Goal: Task Accomplishment & Management: Complete application form

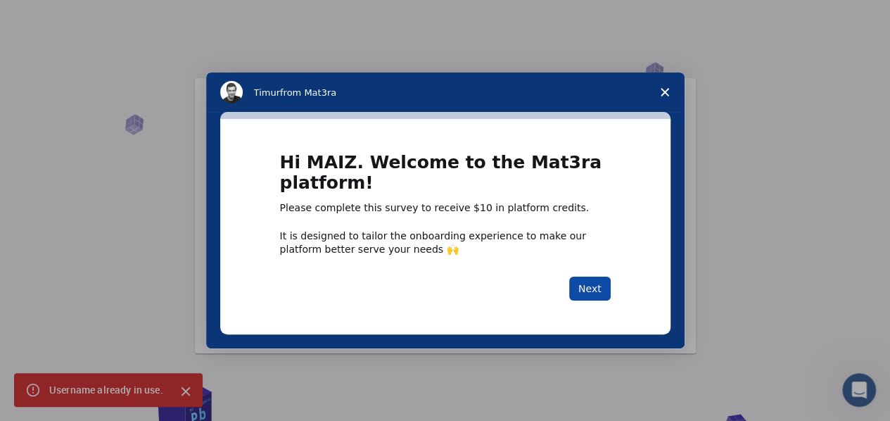
click at [598, 292] on button "Next" at bounding box center [589, 288] width 41 height 24
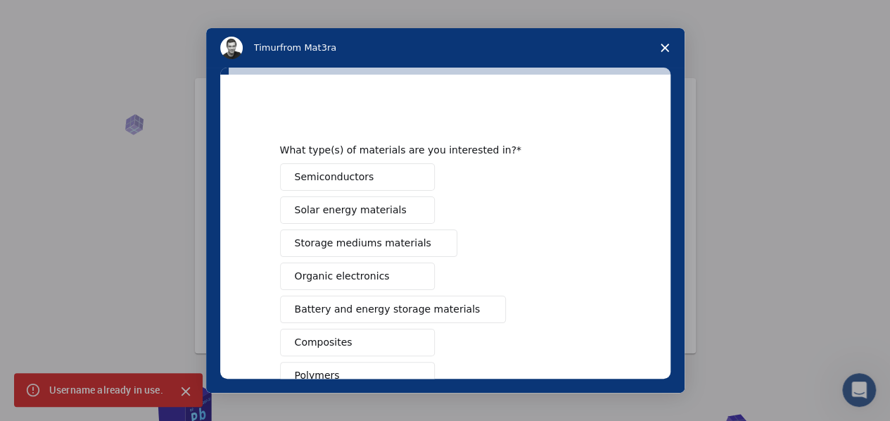
drag, startPoint x: 680, startPoint y: 193, endPoint x: 665, endPoint y: 212, distance: 24.1
click at [665, 212] on div "What type(s) of materials are you interested in? Semiconductors Solar energy ma…" at bounding box center [445, 230] width 478 height 325
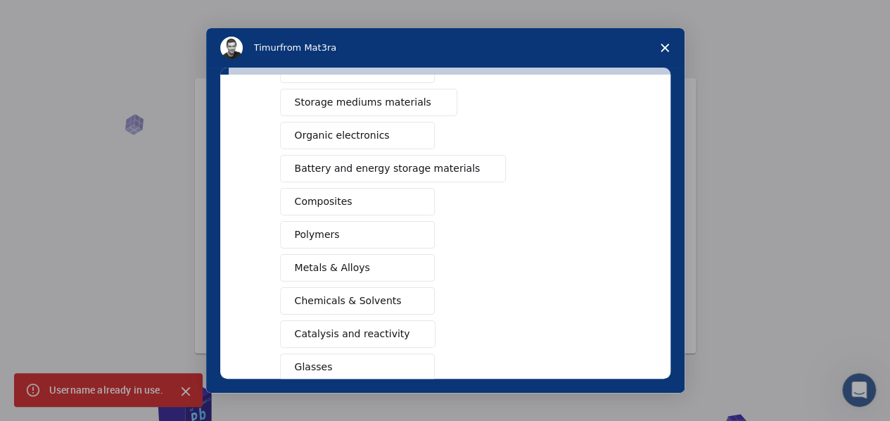
scroll to position [151, 0]
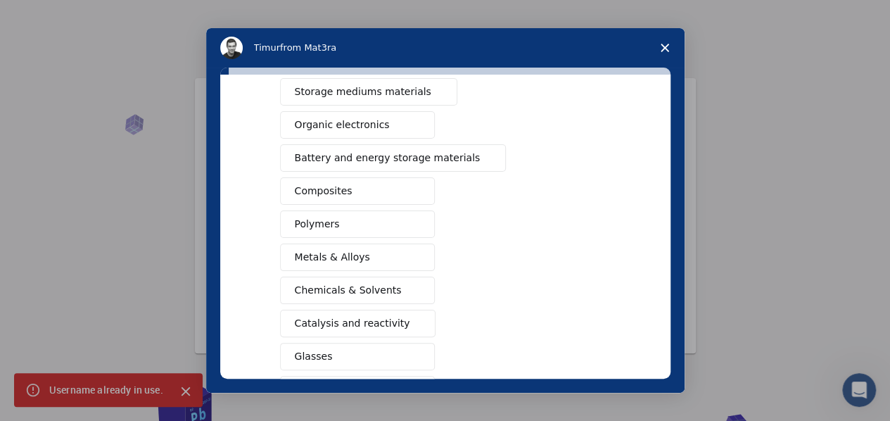
click at [335, 254] on span "Metals & Alloys" at bounding box center [332, 257] width 75 height 15
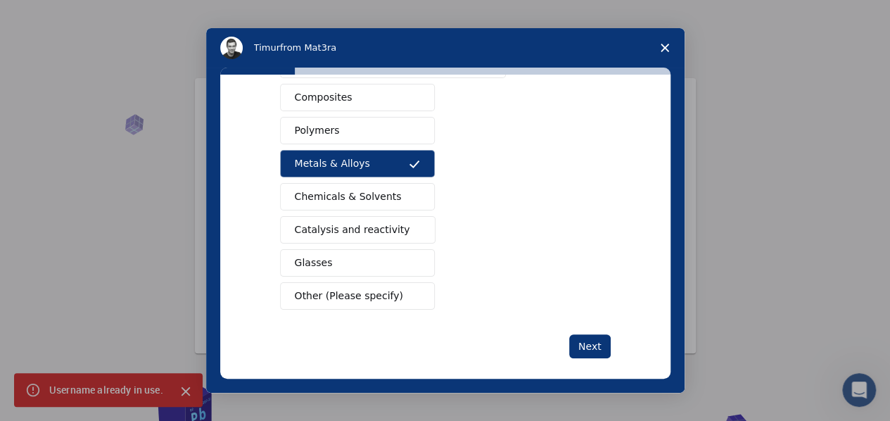
scroll to position [252, 0]
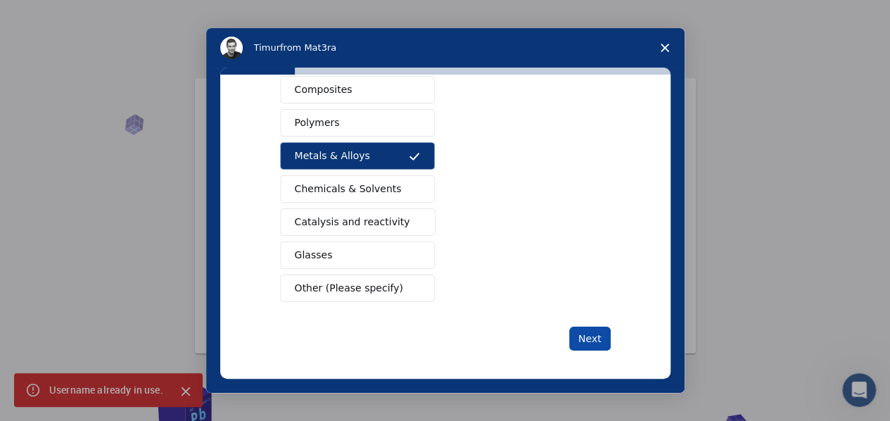
click at [586, 327] on button "Next" at bounding box center [589, 338] width 41 height 24
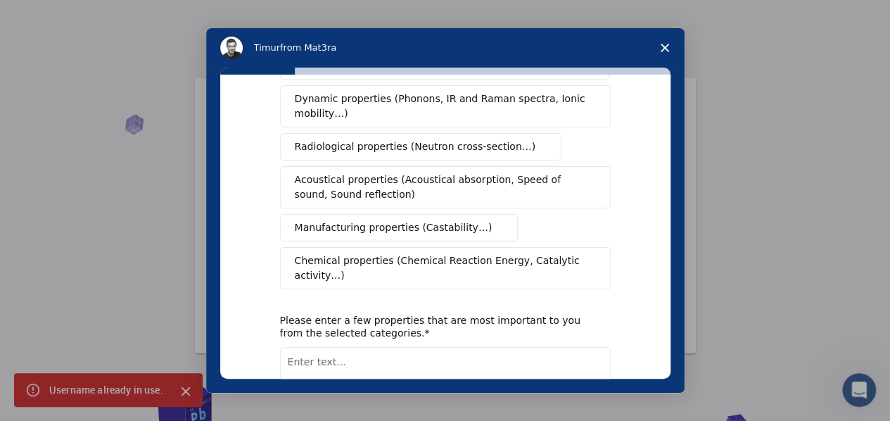
scroll to position [0, 0]
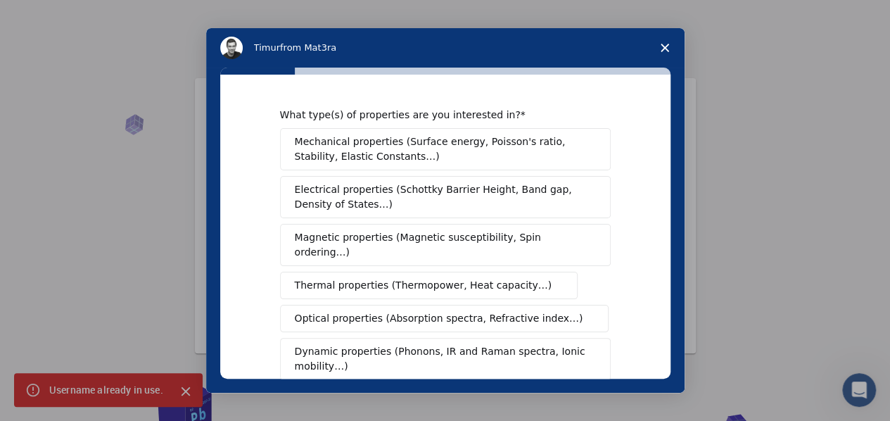
click at [401, 156] on span "Mechanical properties (Surface energy, Poisson's ratio, Stability, Elastic Cons…" at bounding box center [441, 149] width 293 height 30
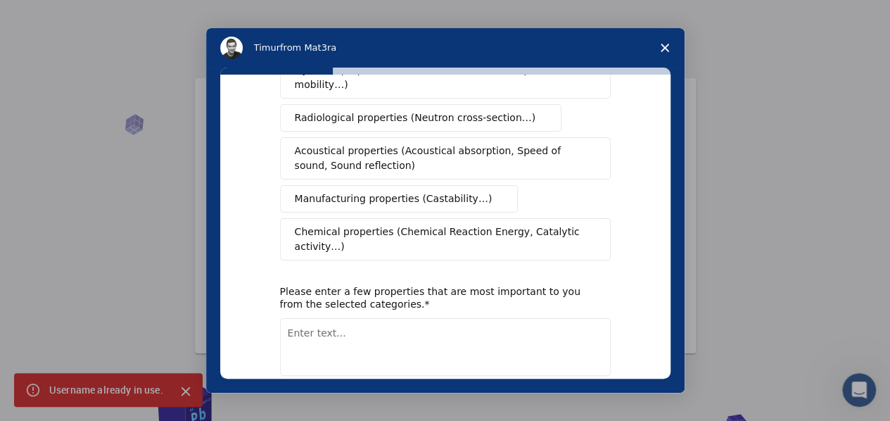
scroll to position [326, 0]
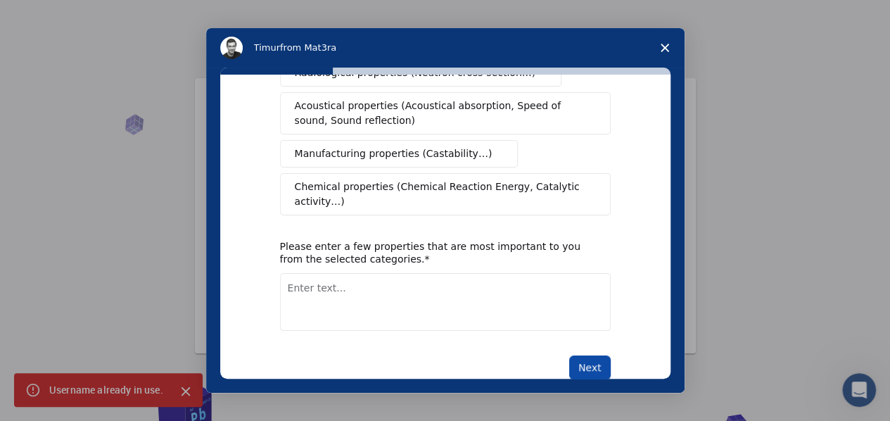
click at [602, 355] on button "Next" at bounding box center [589, 367] width 41 height 24
click at [517, 295] on textarea "Enter text..." at bounding box center [445, 302] width 331 height 58
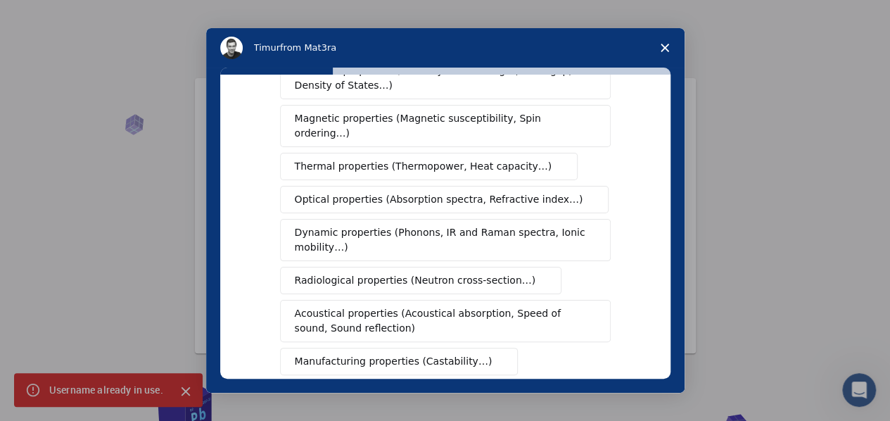
scroll to position [125, 0]
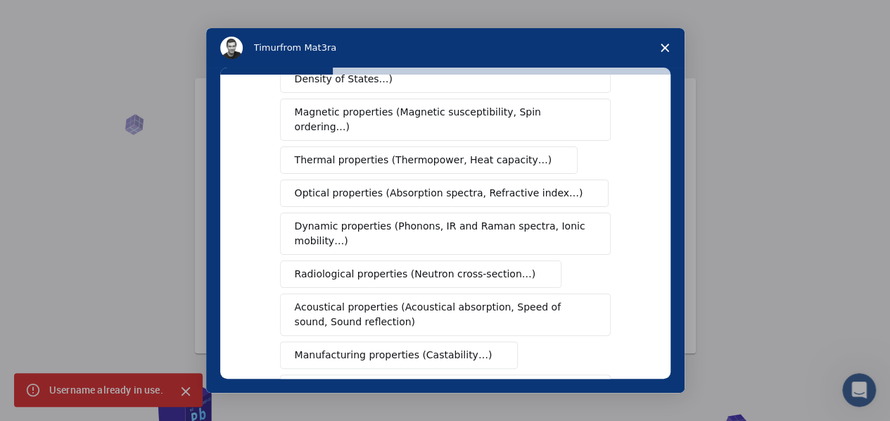
click at [450, 221] on span "Dynamic properties (Phonons, IR and Raman spectra, Ionic mobility…)" at bounding box center [441, 234] width 292 height 30
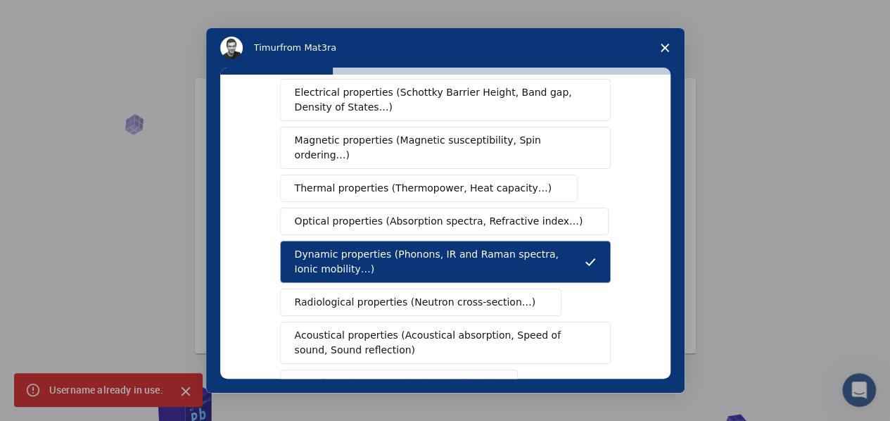
scroll to position [101, 0]
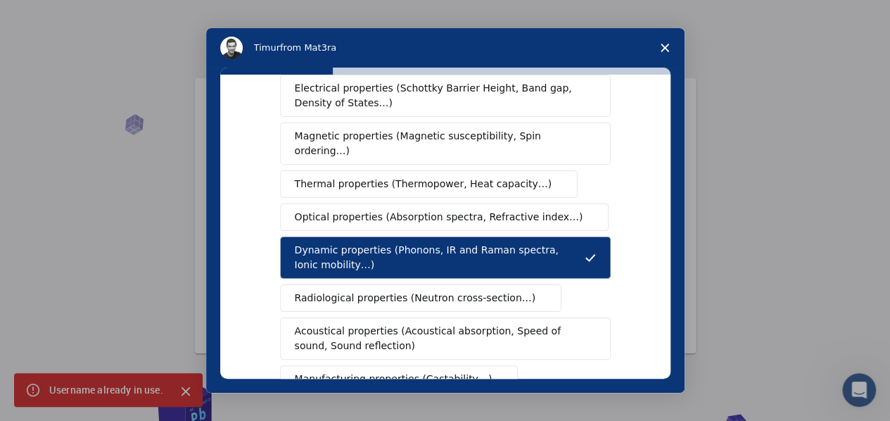
click at [416, 177] on span "Thermal properties (Thermopower, Heat capacity…)" at bounding box center [423, 184] width 257 height 15
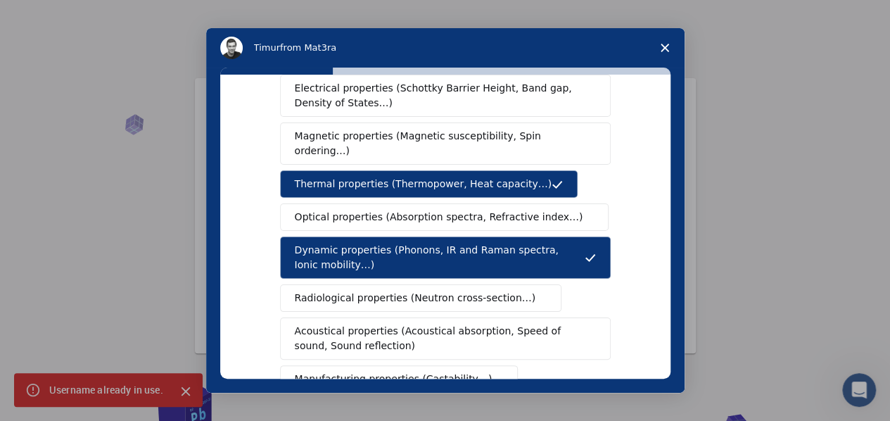
click at [432, 134] on span "Magnetic properties (Magnetic susceptibility, Spin ordering…)" at bounding box center [440, 144] width 290 height 30
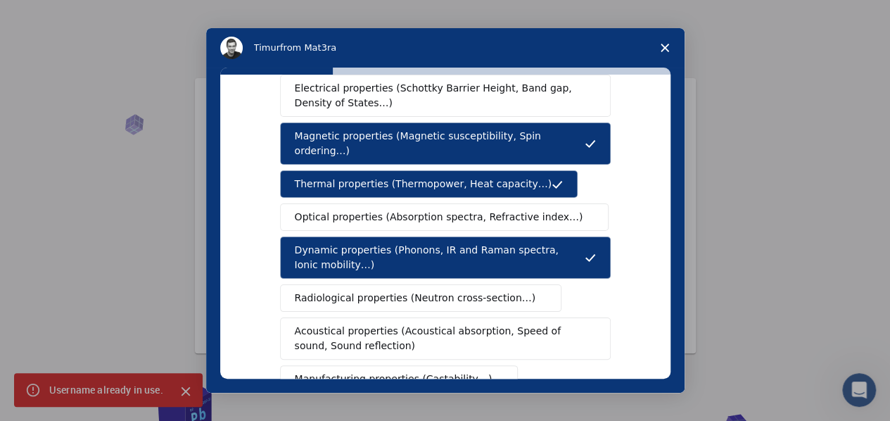
click at [505, 99] on span "Electrical properties (Schottky Barrier Height, Band gap, Density of States…)" at bounding box center [441, 96] width 293 height 30
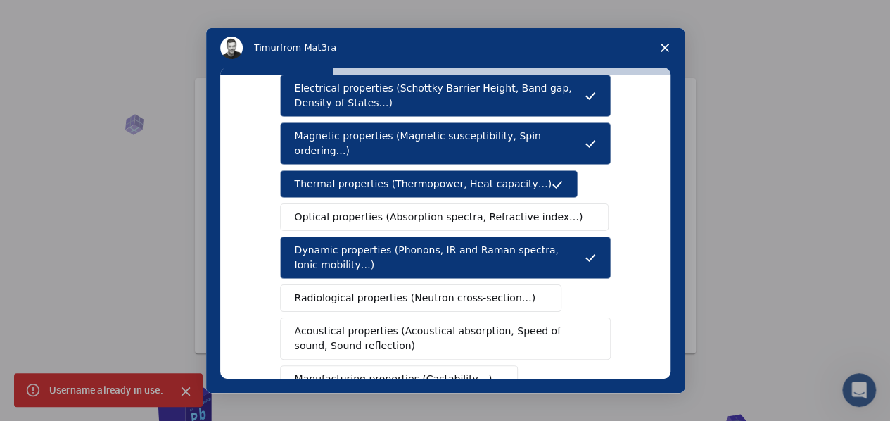
click at [477, 210] on span "Optical properties (Absorption spectra, Refractive index…)" at bounding box center [439, 217] width 288 height 15
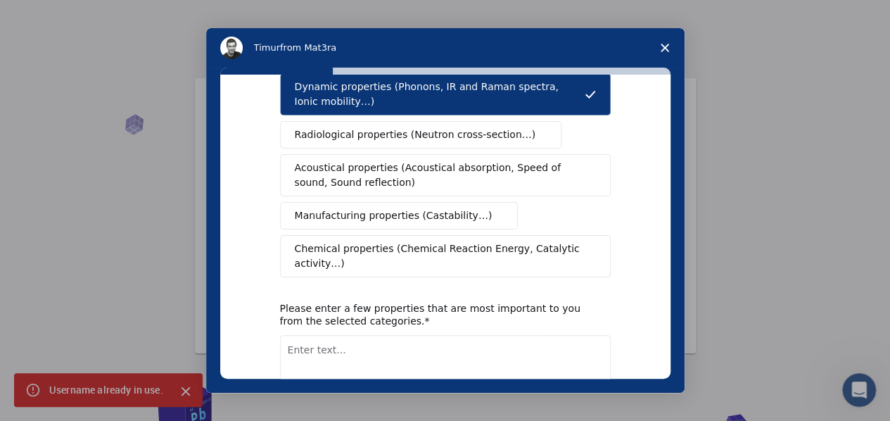
scroll to position [326, 0]
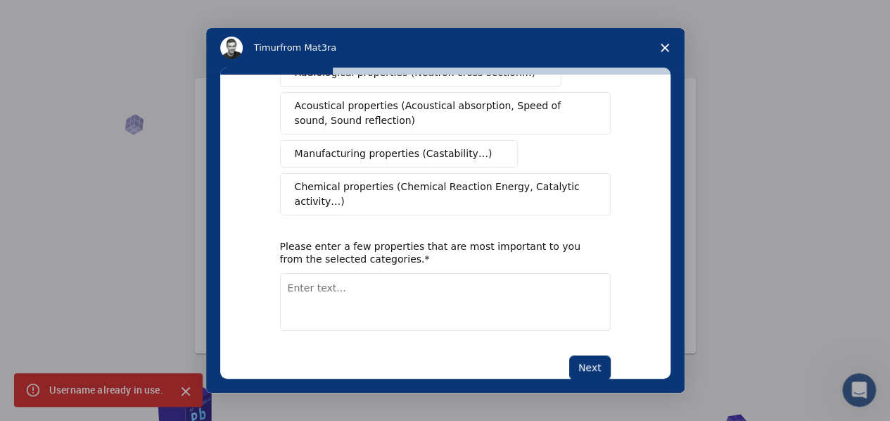
click at [363, 273] on textarea "Enter text..." at bounding box center [445, 302] width 331 height 58
type textarea "E"
click at [395, 273] on textarea "Enter text..." at bounding box center [445, 302] width 331 height 58
click at [371, 273] on textarea "Dynamic propert" at bounding box center [445, 302] width 331 height 58
type textarea "Dynamic properties"
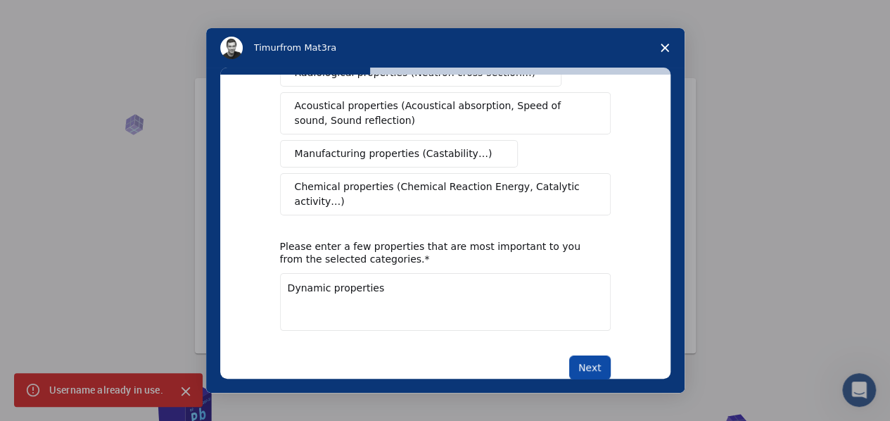
click at [599, 355] on button "Next" at bounding box center [589, 367] width 41 height 24
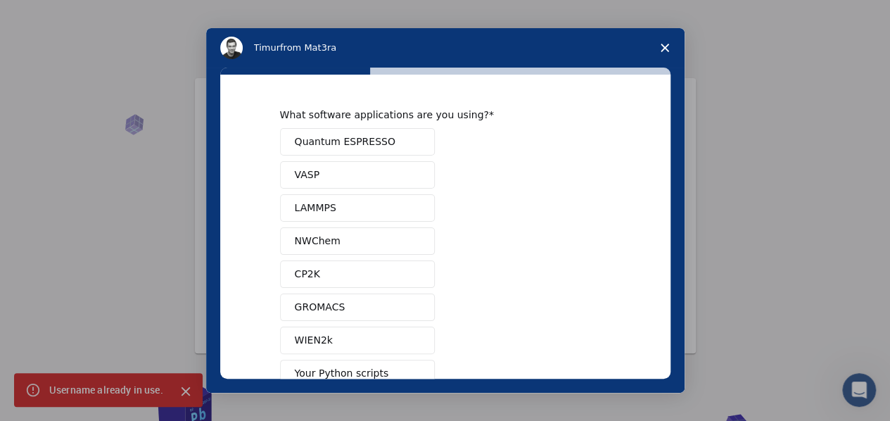
click at [364, 144] on span "Quantum ESPRESSO" at bounding box center [345, 141] width 101 height 15
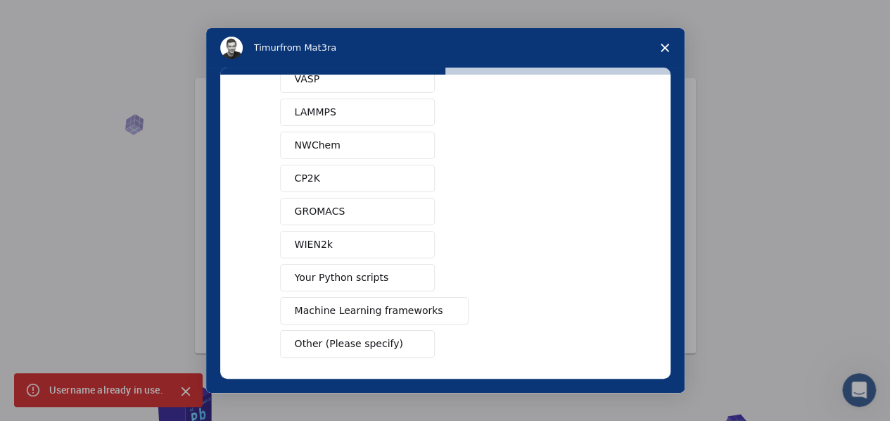
scroll to position [108, 0]
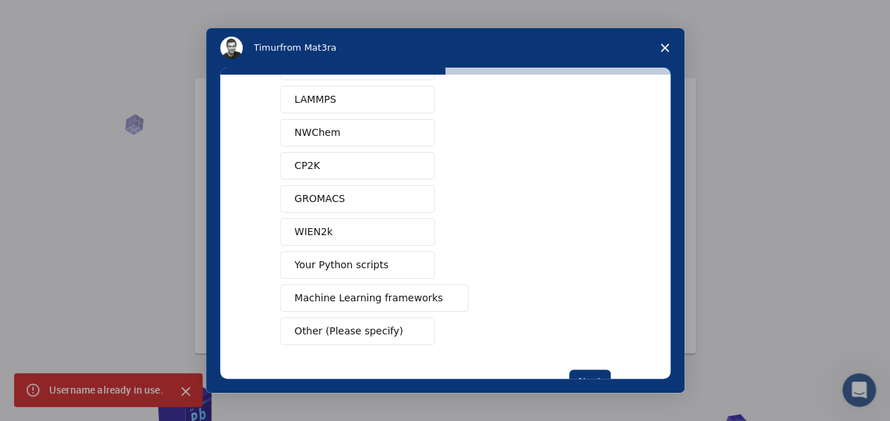
click at [324, 226] on span "WIEN2k" at bounding box center [314, 231] width 38 height 15
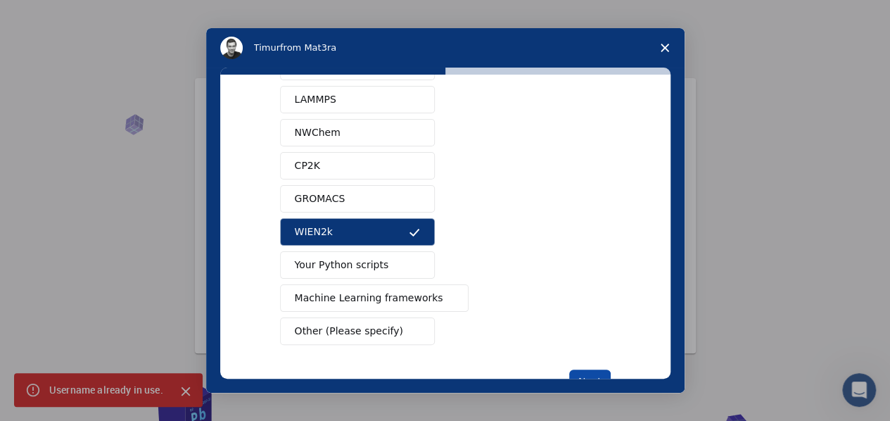
click at [584, 371] on button "Next" at bounding box center [589, 381] width 41 height 24
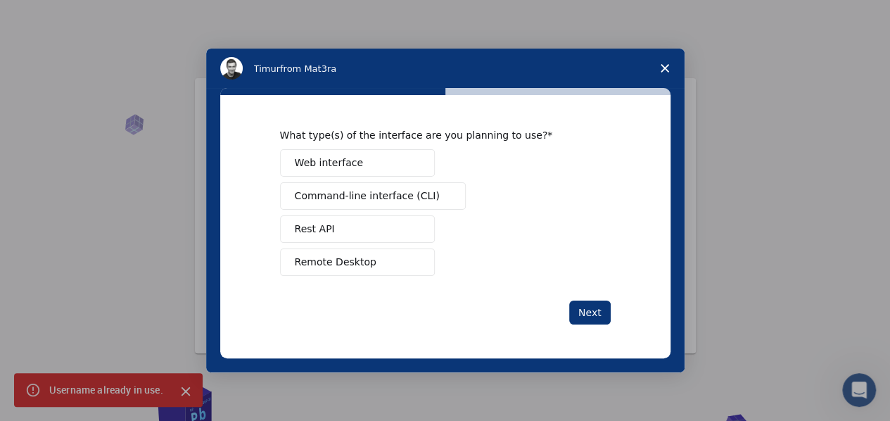
scroll to position [0, 0]
click at [353, 157] on span "Web interface" at bounding box center [329, 162] width 68 height 15
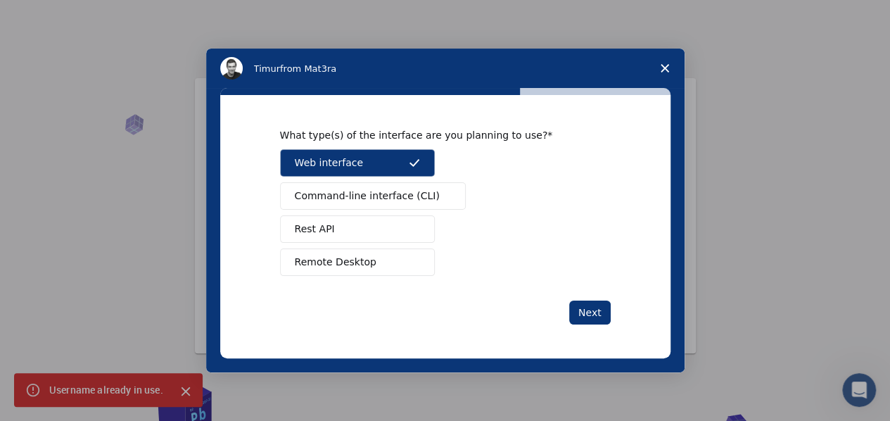
click at [362, 187] on button "Command-line interface (CLI)" at bounding box center [373, 195] width 186 height 27
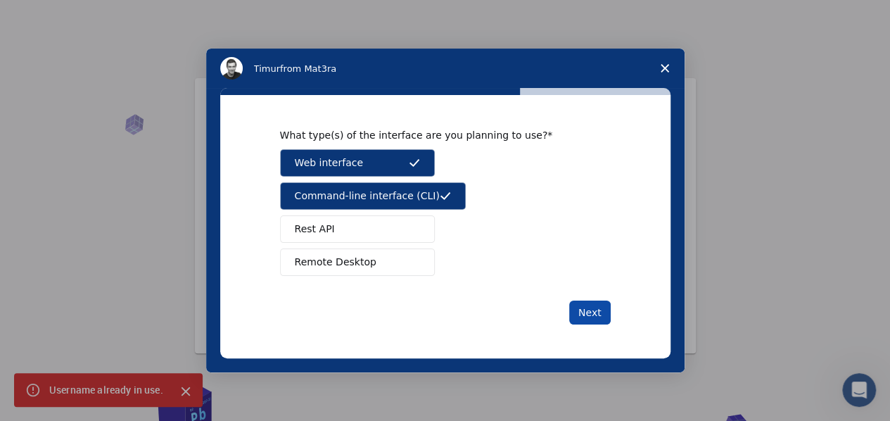
click at [595, 309] on button "Next" at bounding box center [589, 312] width 41 height 24
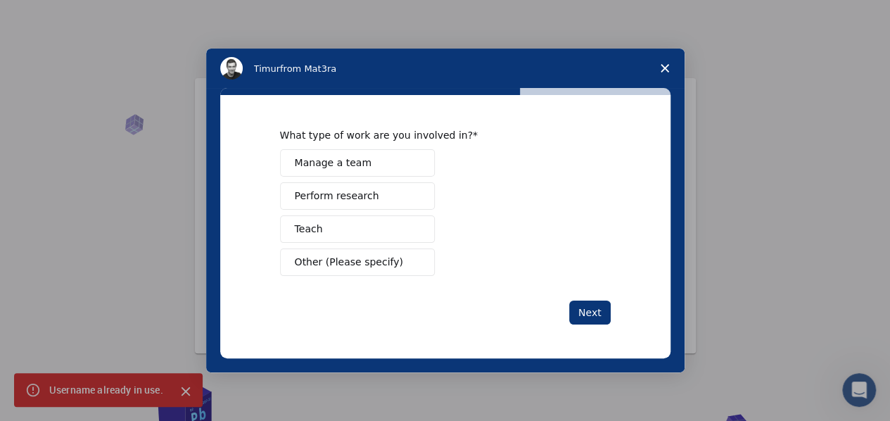
click at [331, 226] on button "Teach" at bounding box center [357, 228] width 155 height 27
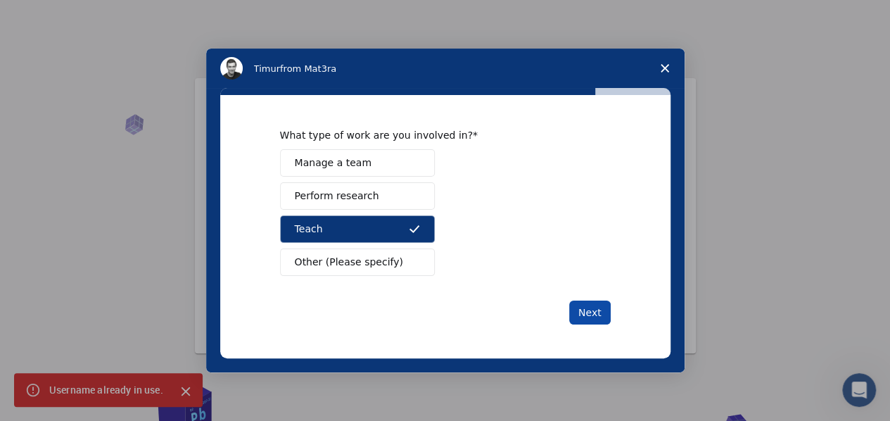
click at [606, 303] on button "Next" at bounding box center [589, 312] width 41 height 24
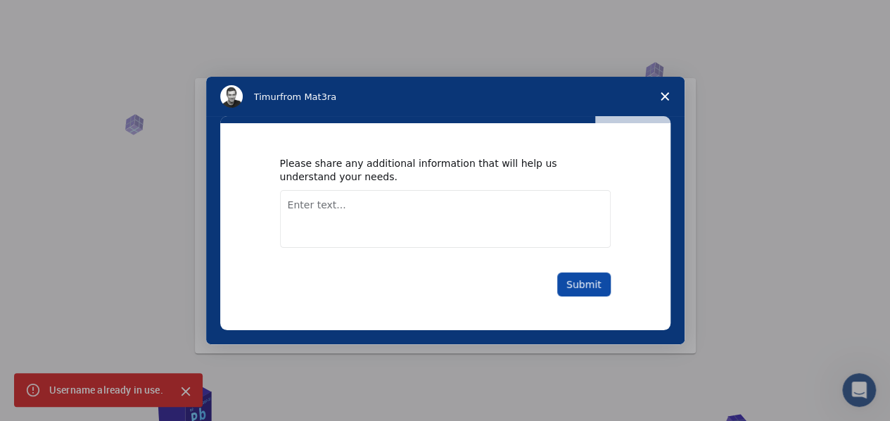
click at [588, 276] on button "Submit" at bounding box center [583, 284] width 53 height 24
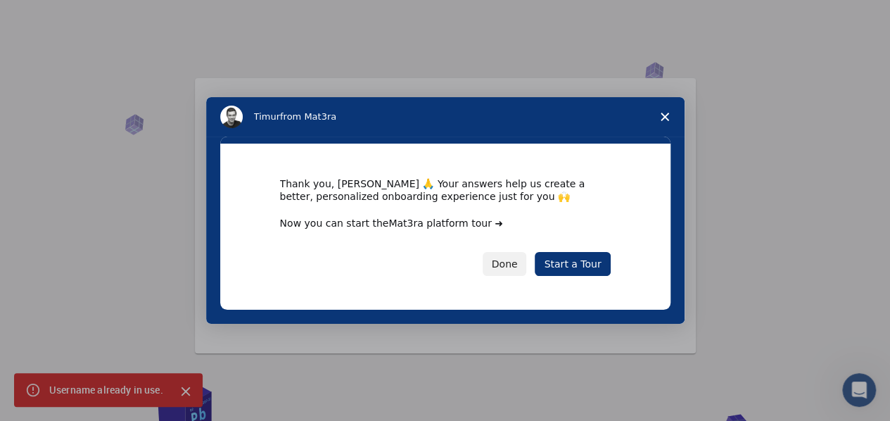
click at [404, 224] on link "Mat3ra platform tour ➜" at bounding box center [445, 222] width 115 height 11
click at [514, 266] on button "Done" at bounding box center [504, 264] width 44 height 24
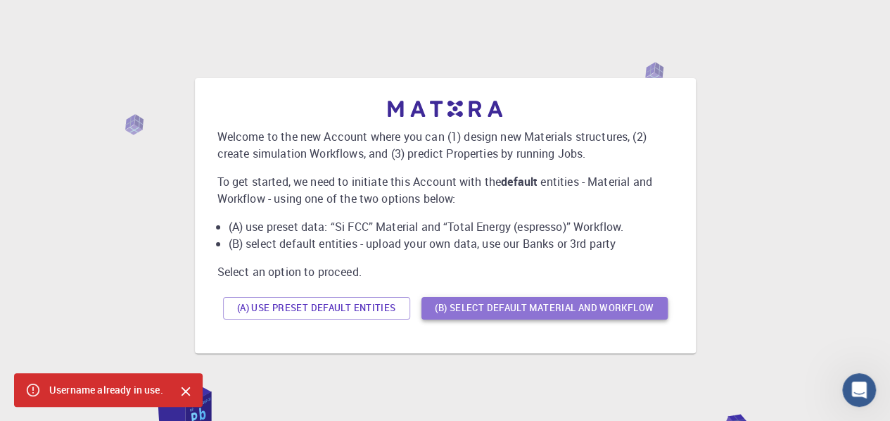
click at [495, 303] on button "(B) Select default material and workflow" at bounding box center [544, 308] width 246 height 23
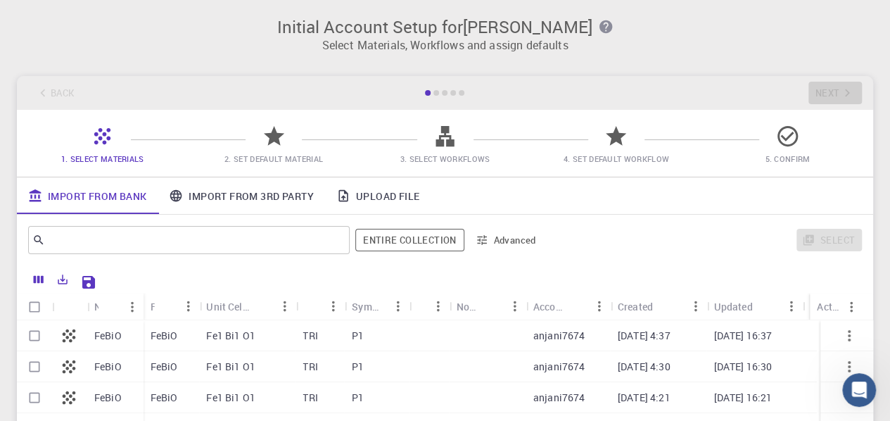
click at [105, 338] on p "FeBiO" at bounding box center [107, 335] width 27 height 14
checkbox input "true"
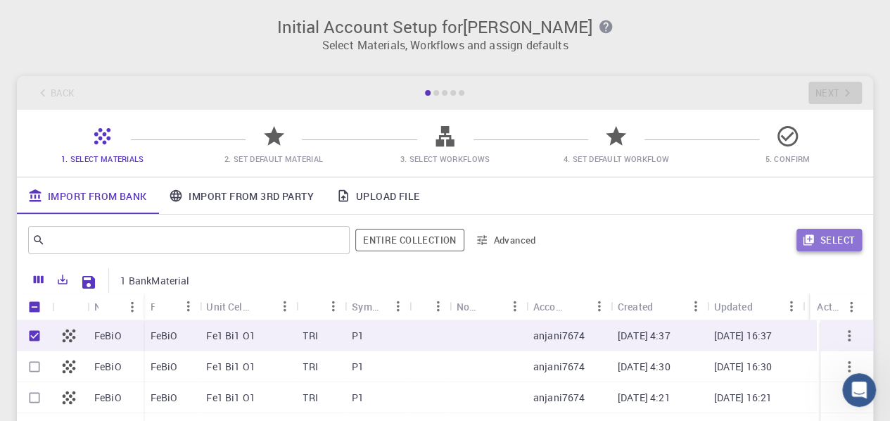
click at [835, 238] on button "Select" at bounding box center [828, 240] width 65 height 23
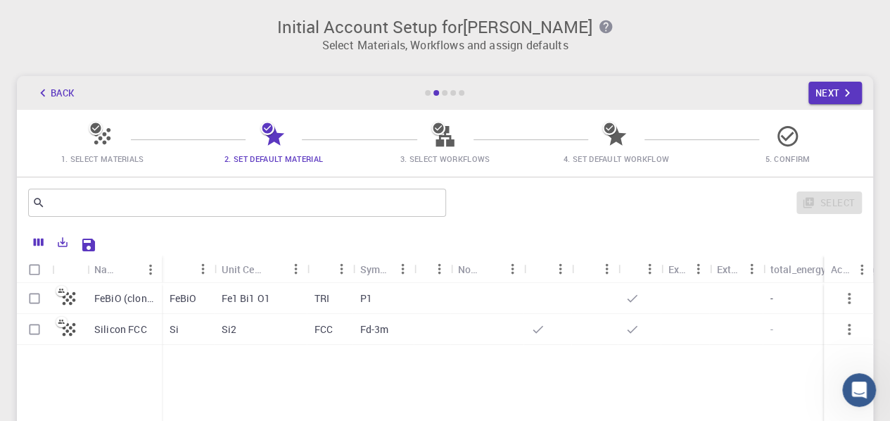
click at [577, 333] on div at bounding box center [594, 329] width 46 height 31
checkbox input "true"
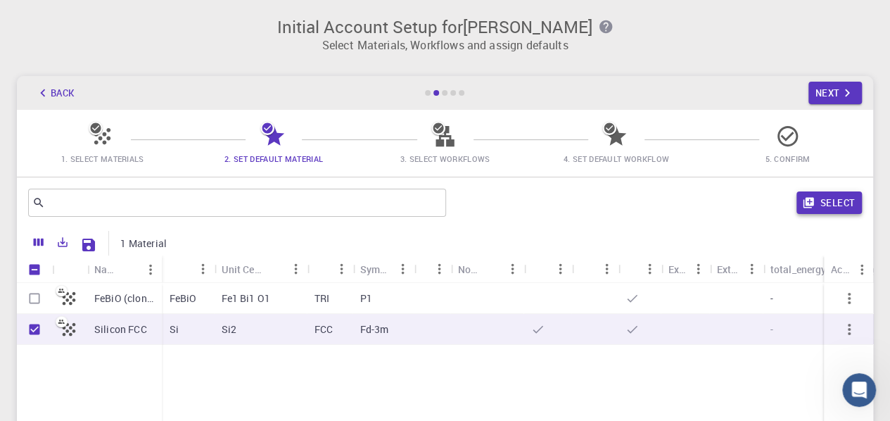
click at [834, 200] on button "Select" at bounding box center [828, 202] width 65 height 23
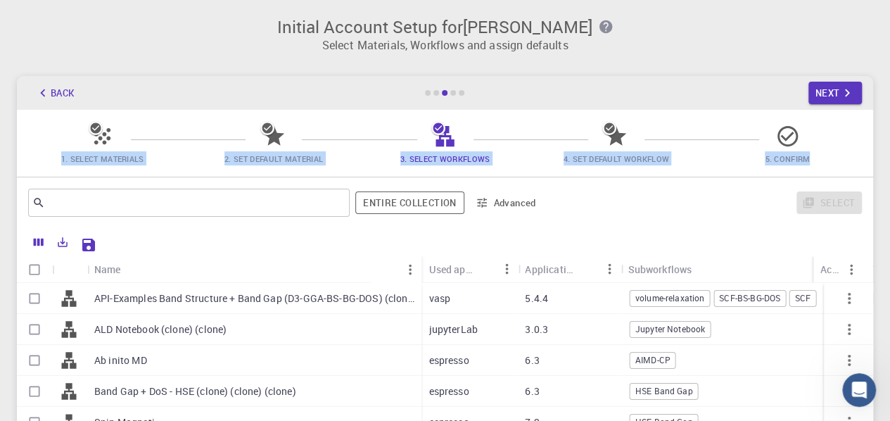
drag, startPoint x: 887, startPoint y: 105, endPoint x: 889, endPoint y: 124, distance: 19.0
click at [889, 124] on html "Initial Account Setup for [PERSON_NAME] Select Materials, Workflows and assign …" at bounding box center [445, 319] width 890 height 639
click at [840, 93] on icon "button" at bounding box center [846, 92] width 15 height 15
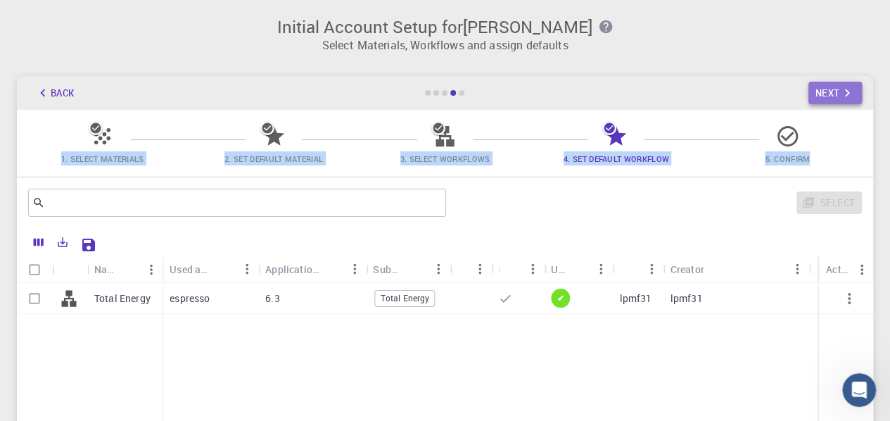
click at [819, 82] on button "Next" at bounding box center [835, 93] width 54 height 23
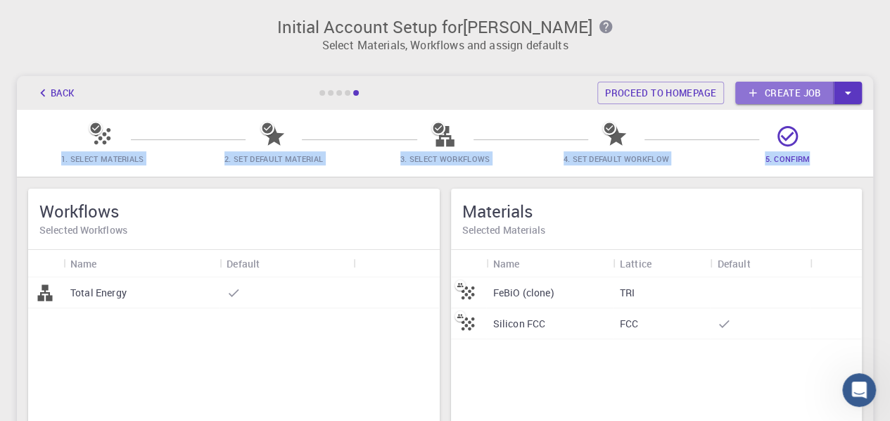
click at [806, 95] on link "Create job" at bounding box center [784, 93] width 98 height 23
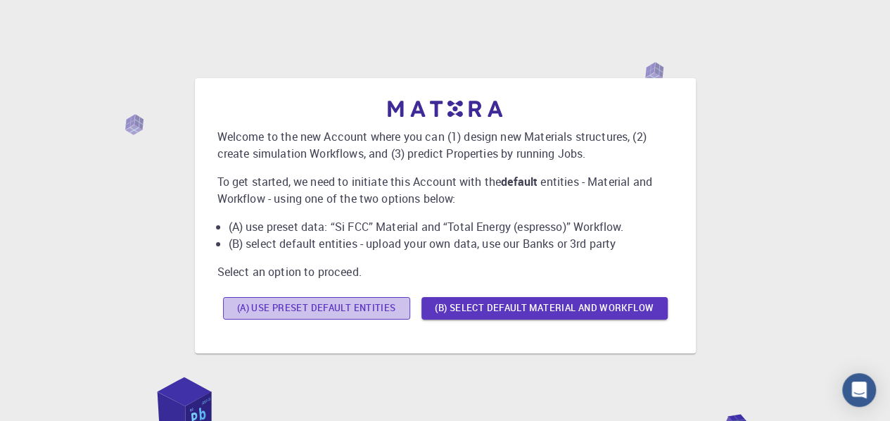
click at [383, 308] on button "(A) Use preset default entities" at bounding box center [316, 308] width 187 height 23
